Goal: Check status: Check status

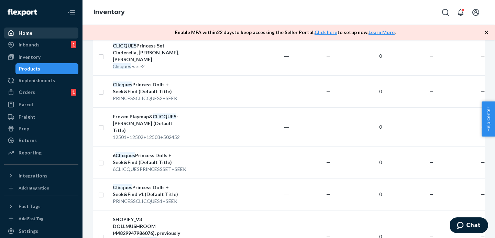
drag, startPoint x: 52, startPoint y: 40, endPoint x: 52, endPoint y: 32, distance: 7.6
click at [52, 40] on div "Inbounds 1" at bounding box center [41, 45] width 73 height 10
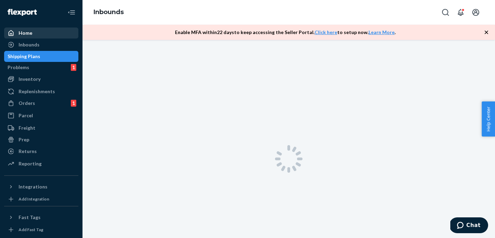
click at [52, 32] on div "Home" at bounding box center [41, 33] width 73 height 10
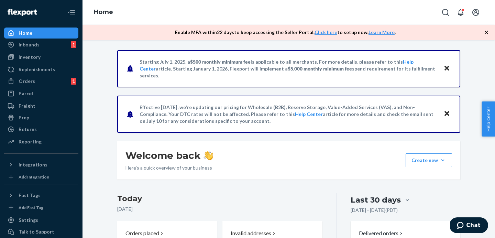
scroll to position [81, 0]
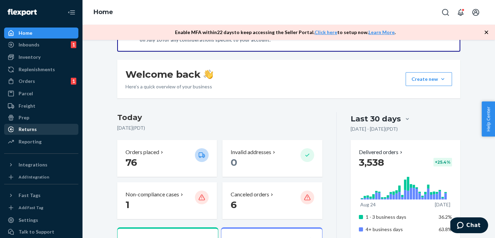
click at [32, 126] on div "Returns" at bounding box center [28, 129] width 18 height 7
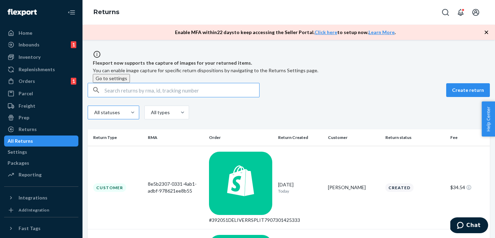
click at [126, 116] on div "All statuses" at bounding box center [107, 112] width 38 height 12
click at [86, 112] on input "All statuses" at bounding box center [86, 112] width 0 height 0
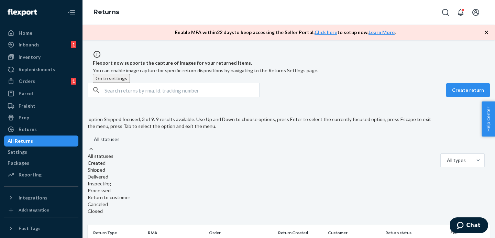
click at [113, 166] on div "Shipped" at bounding box center [261, 169] width 347 height 7
click at [86, 139] on input "option Shipped focused, 3 of 9. 9 results available. Use Up and Down to choose …" at bounding box center [86, 139] width 0 height 0
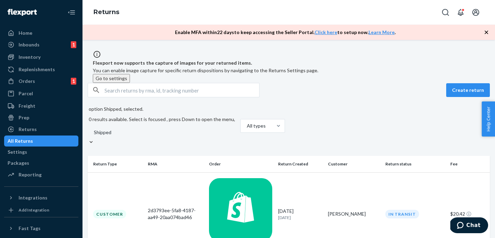
scroll to position [24, 0]
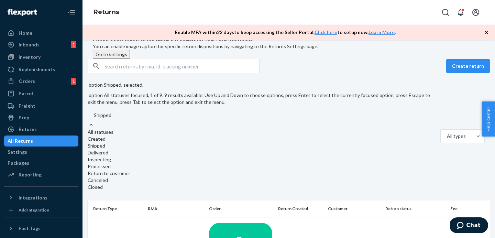
click at [124, 129] on div "All statuses" at bounding box center [261, 132] width 347 height 7
click at [78, 115] on input "option Shipped, selected. option All statuses focused, 1 of 9. 9 results availa…" at bounding box center [78, 115] width 0 height 0
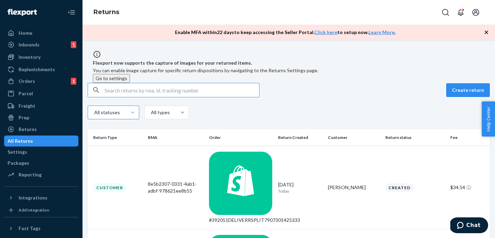
click at [136, 97] on input "text" at bounding box center [181, 90] width 155 height 14
paste input "#388053"
type input "#388053"
click at [210, 171] on td "#388053DELIVERRSPLIT7855296479413" at bounding box center [240, 188] width 69 height 84
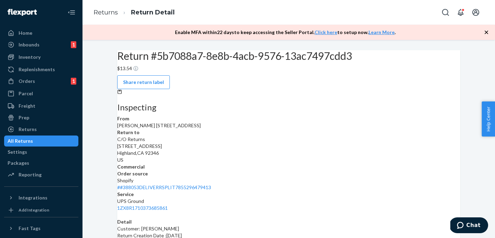
click at [48, 137] on div "All Returns" at bounding box center [41, 141] width 73 height 10
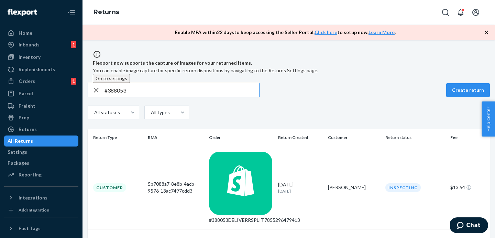
drag, startPoint x: 136, startPoint y: 90, endPoint x: 82, endPoint y: 91, distance: 53.3
click at [82, 91] on div "#388053 Create return All statuses All types Return Type RMA Order Return Creat…" at bounding box center [288, 171] width 412 height 177
drag, startPoint x: 142, startPoint y: 97, endPoint x: 89, endPoint y: 96, distance: 52.9
click at [90, 96] on div "#387807 Create return All statuses All types Return Type RMA Order Return Creat…" at bounding box center [288, 171] width 412 height 177
paste input "90182"
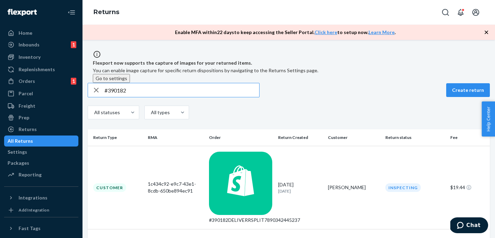
type input "#390182"
